Goal: Navigation & Orientation: Find specific page/section

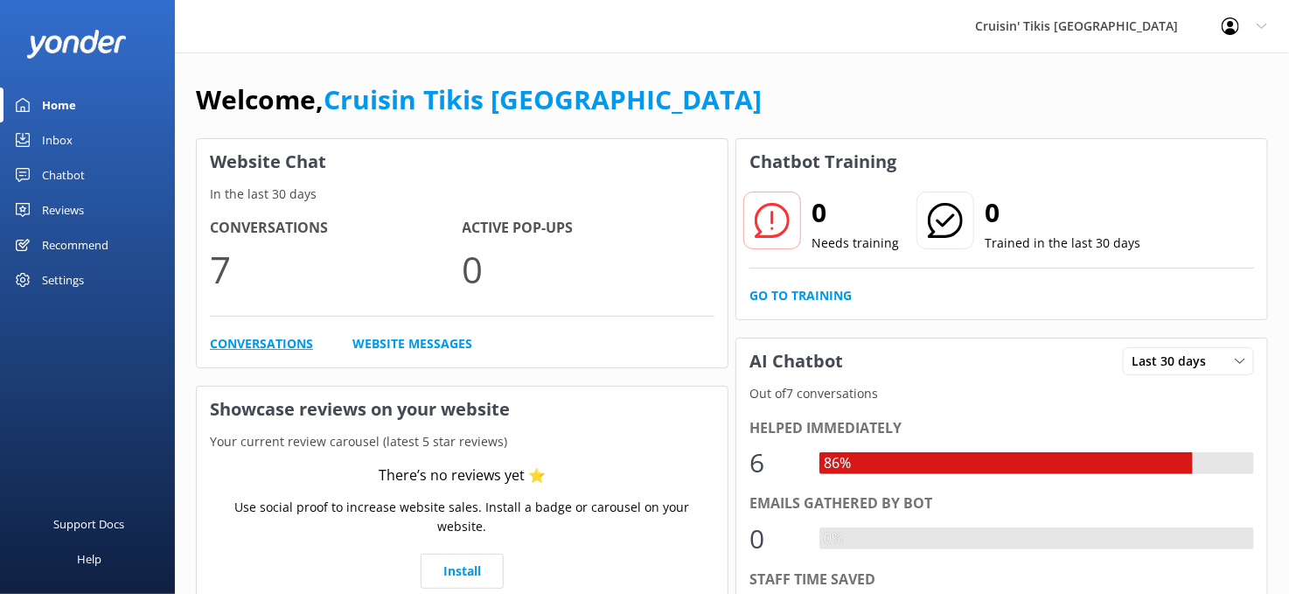
click at [238, 347] on link "Conversations" at bounding box center [261, 343] width 103 height 19
